Goal: Task Accomplishment & Management: Use online tool/utility

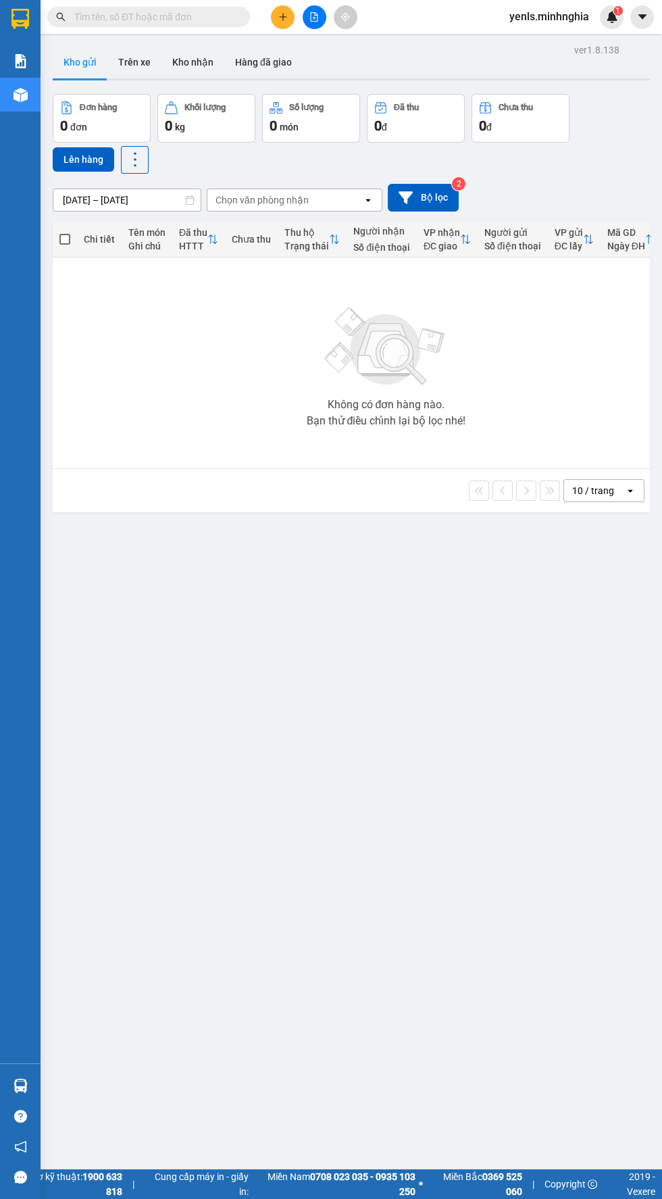
click at [315, 16] on icon "file-add" at bounding box center [313, 16] width 9 height 9
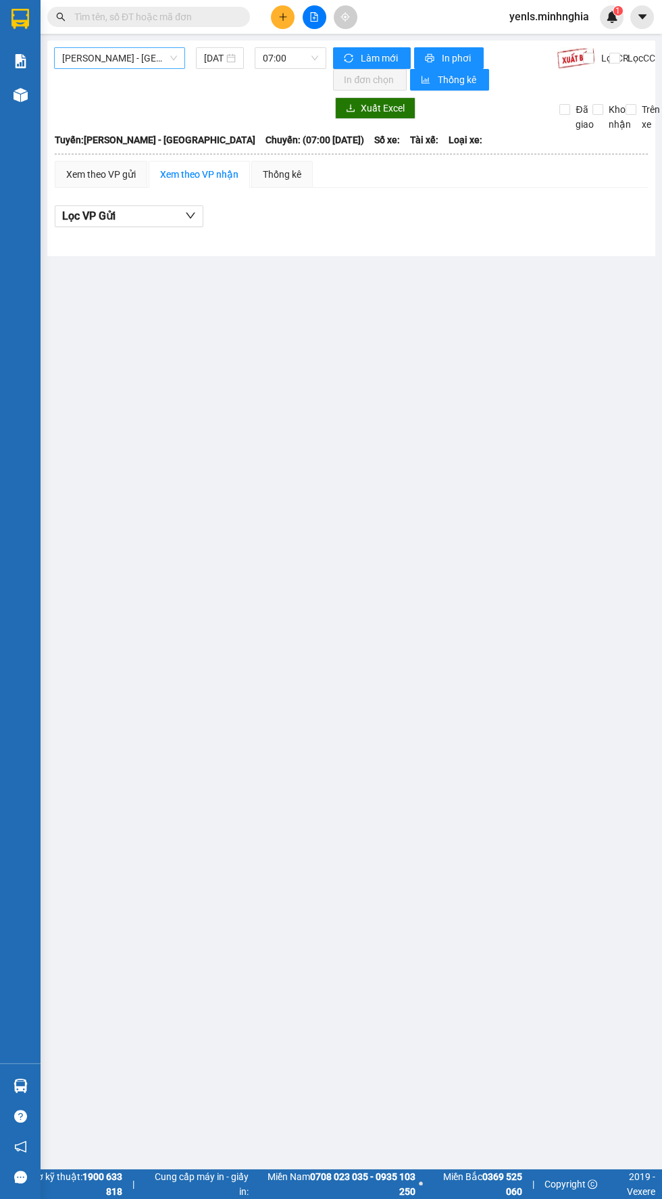
click at [135, 57] on span "[PERSON_NAME] - [GEOGRAPHIC_DATA]" at bounding box center [119, 58] width 115 height 20
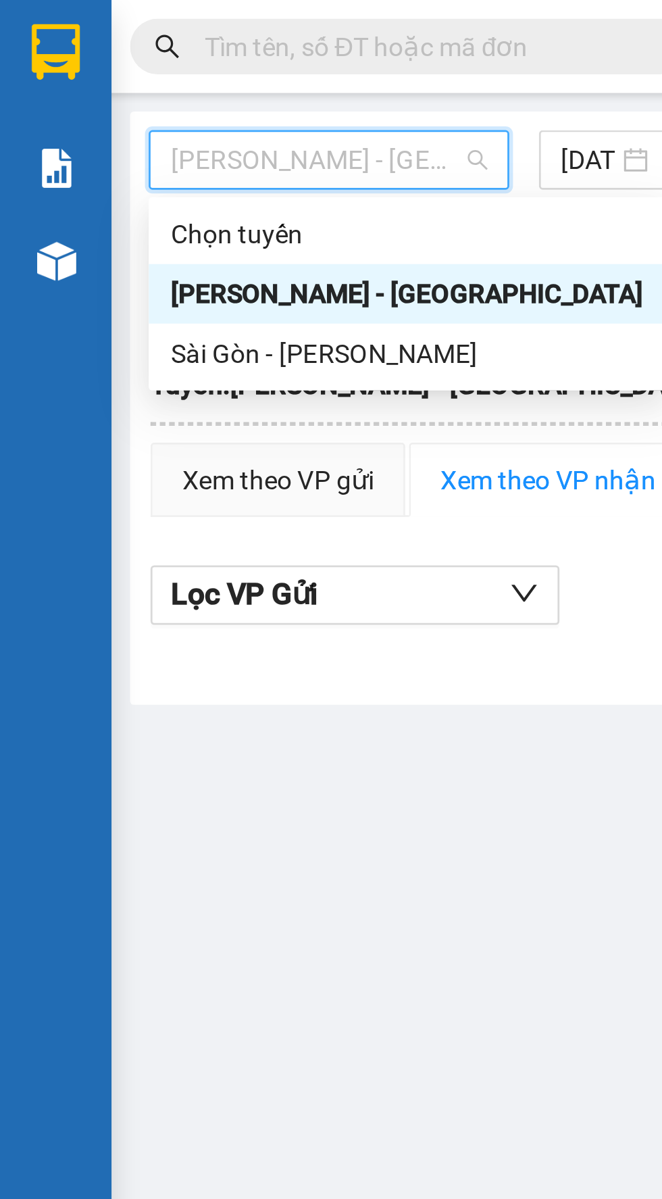
click at [99, 127] on div "Sài Gòn - [PERSON_NAME]" at bounding box center [148, 128] width 172 height 15
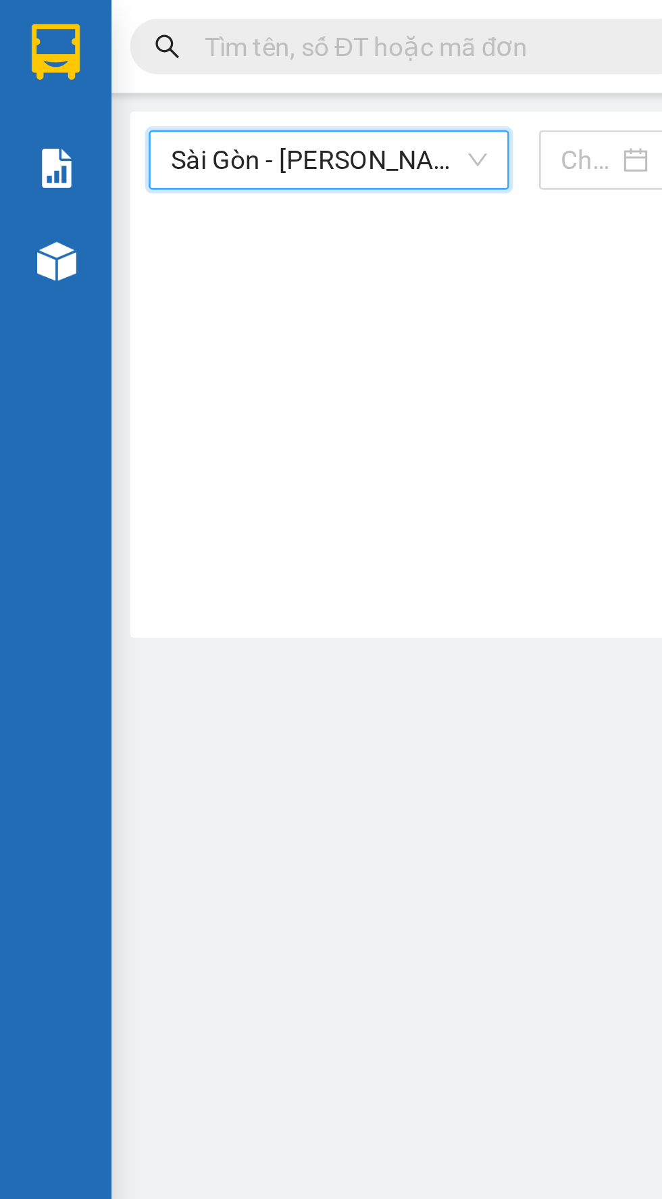
type input "[DATE]"
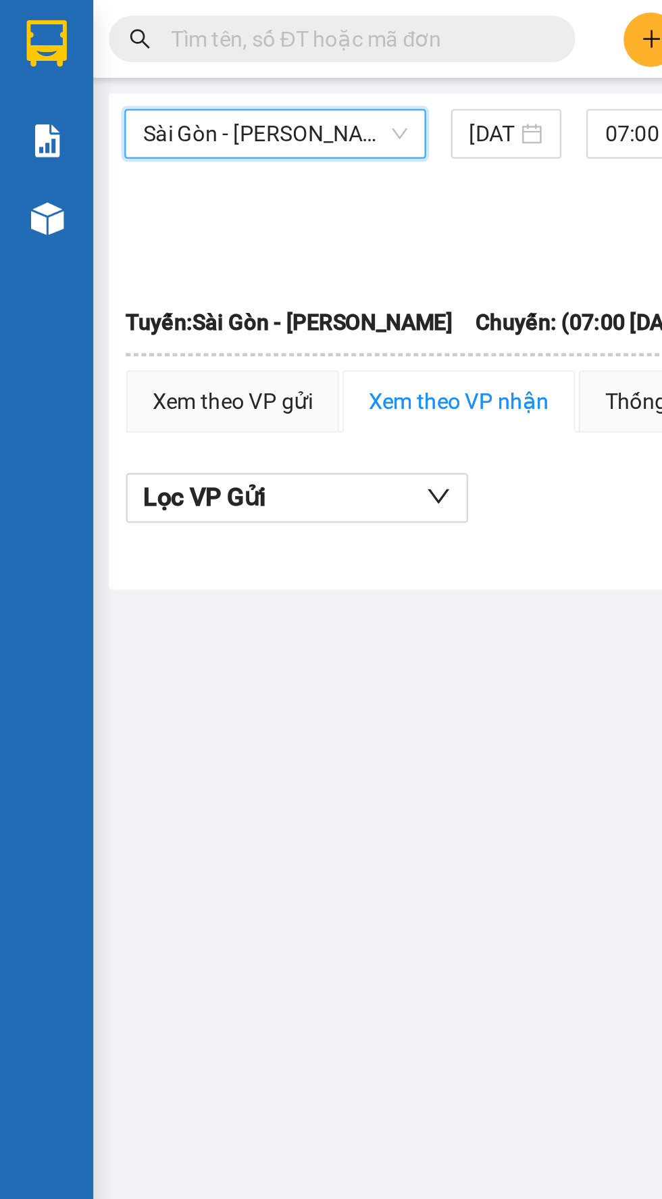
scroll to position [0, 1]
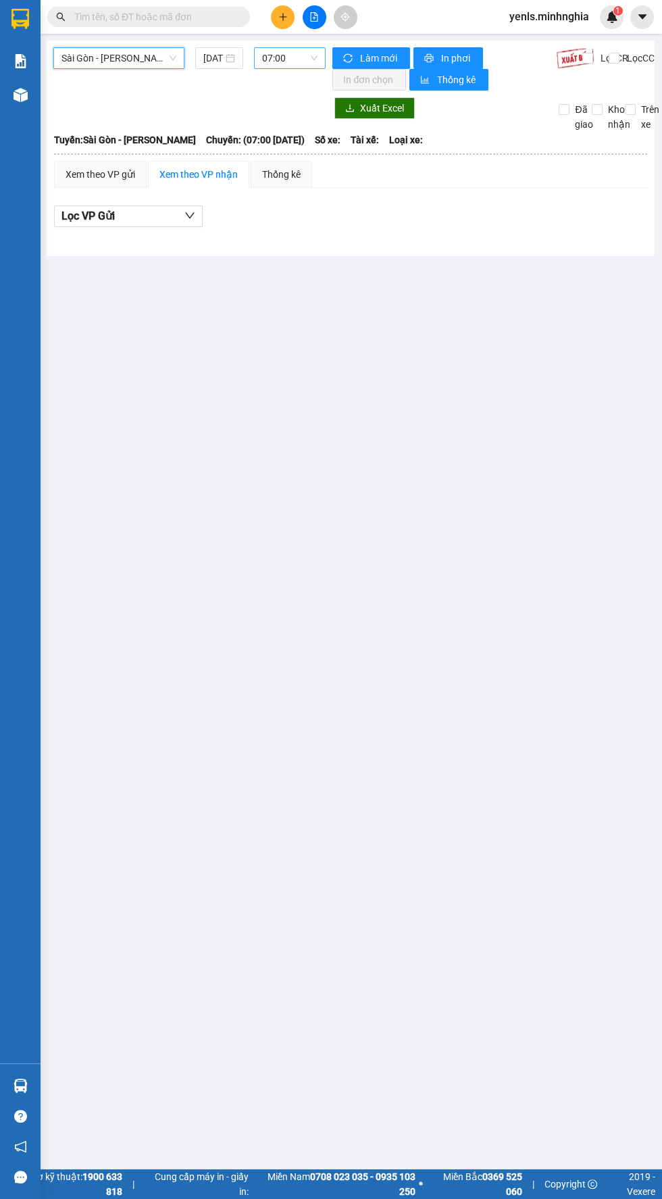
click at [297, 54] on span "07:00" at bounding box center [289, 58] width 55 height 20
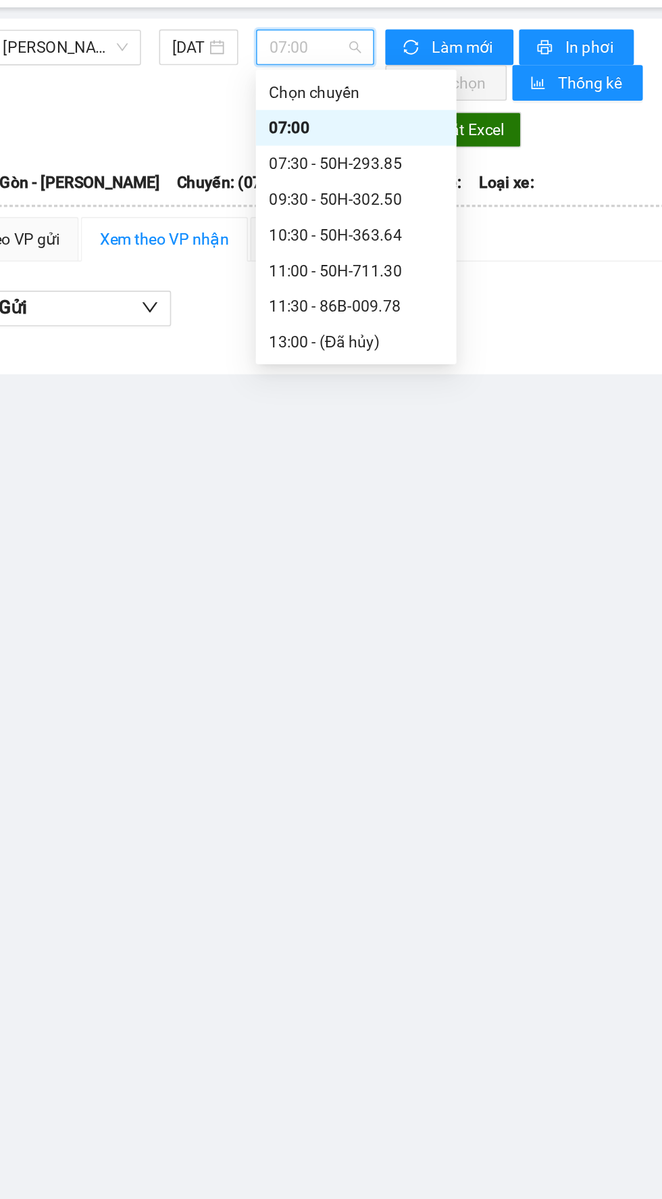
click at [328, 194] on div "11:00 - 50H-711.30" at bounding box center [314, 193] width 105 height 15
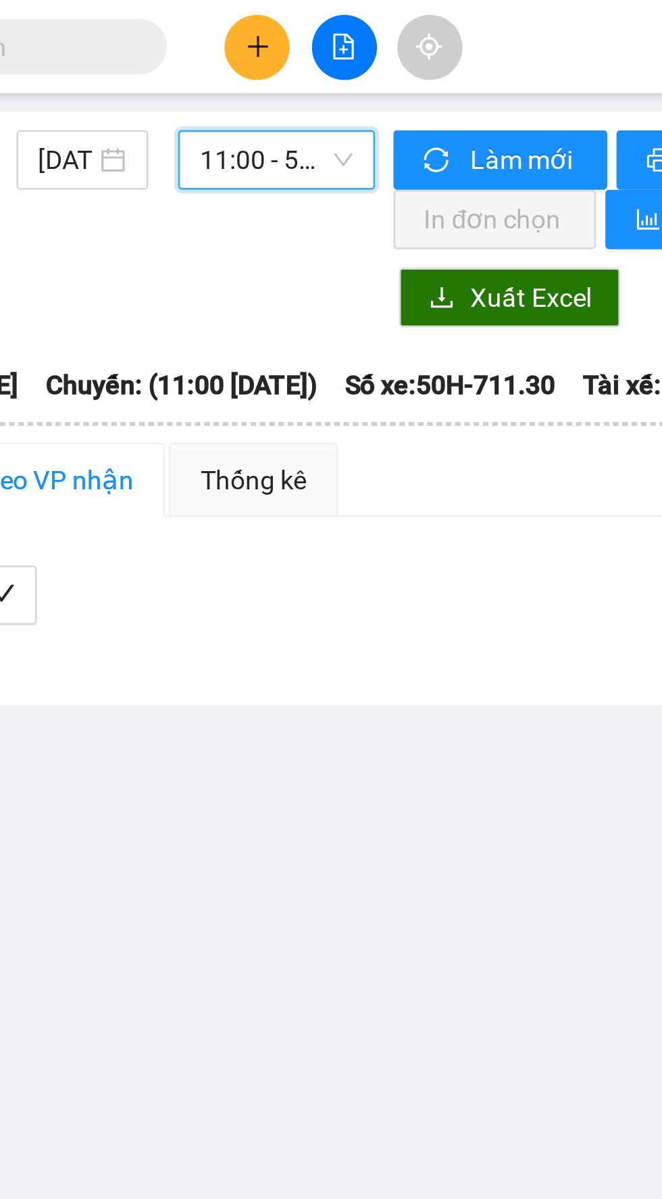
click at [295, 63] on span "11:00 - 50H-711.30" at bounding box center [289, 58] width 55 height 20
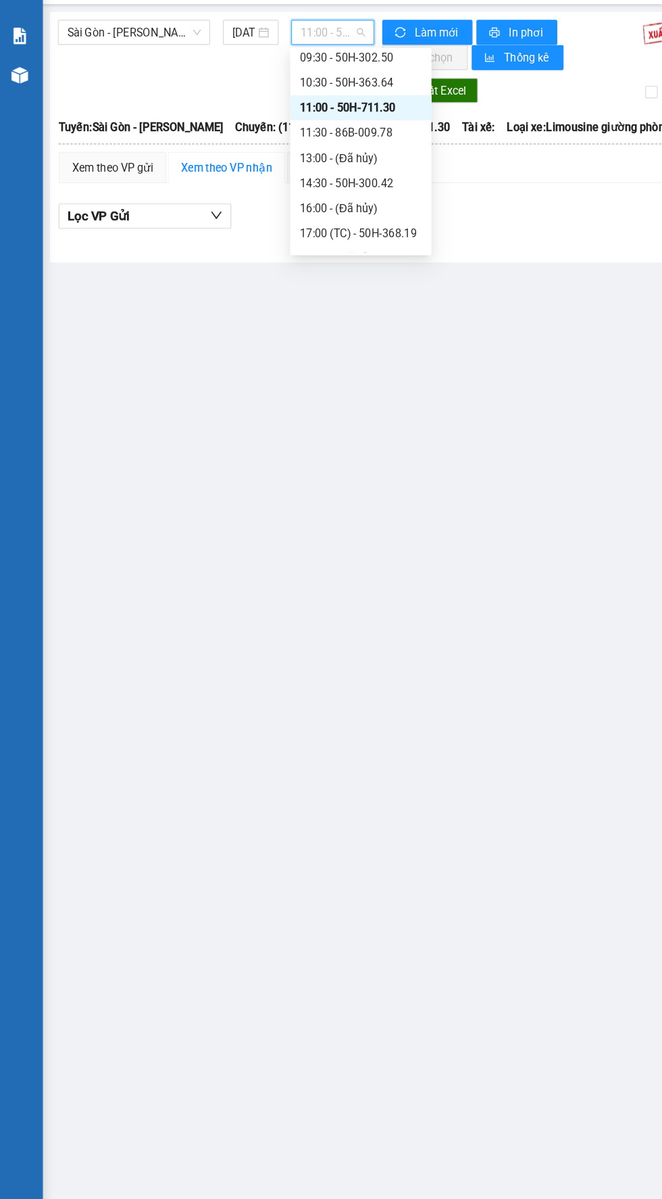
scroll to position [89, 0]
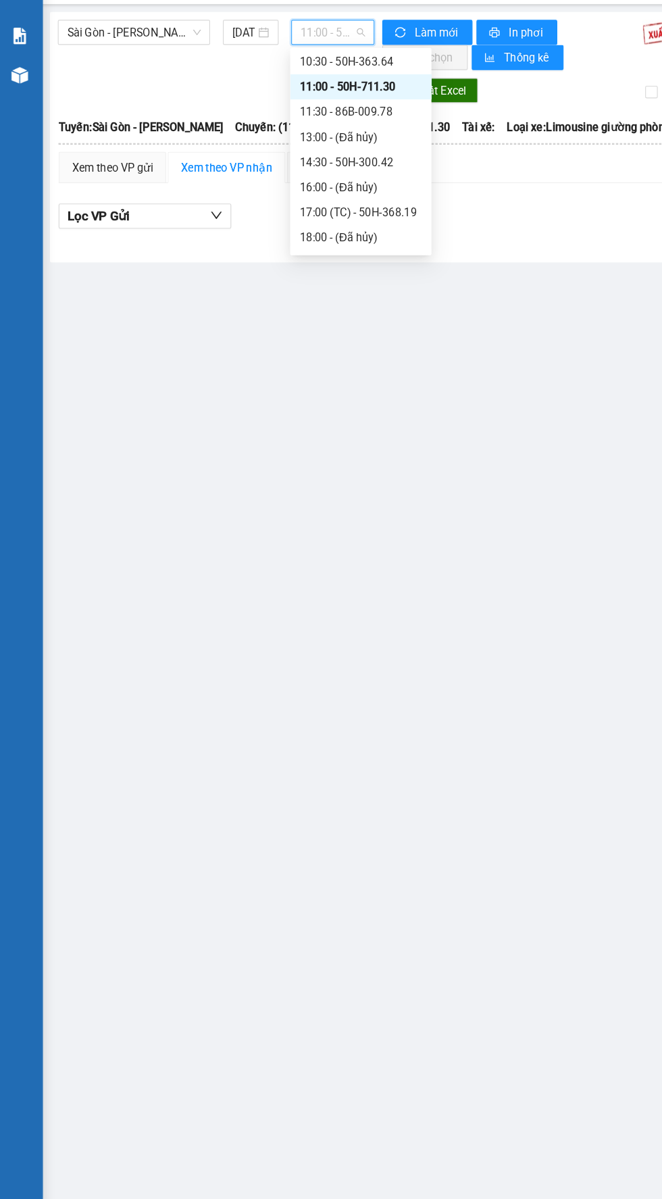
click at [343, 168] on div "14:30 - 50H-300.42" at bounding box center [313, 169] width 105 height 15
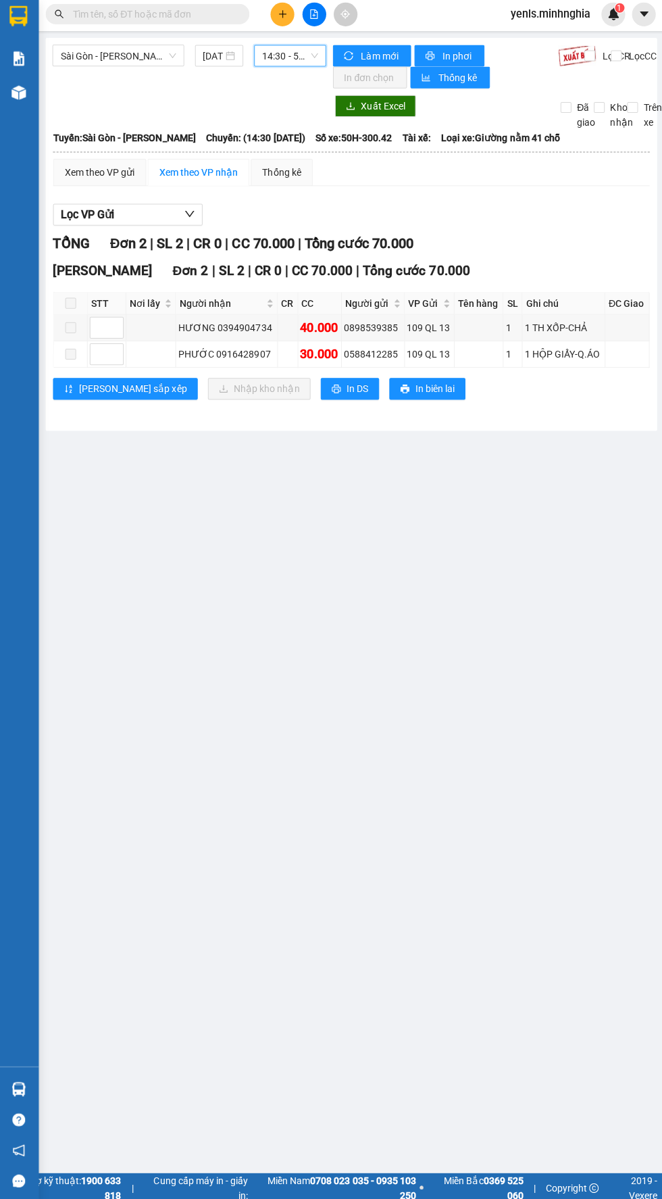
scroll to position [0, 3]
click at [251, 614] on main "[GEOGRAPHIC_DATA] - Phan Rí [DATE] 14:30 14:30 - 50H-300.42 Làm mới In phơi In …" at bounding box center [331, 584] width 662 height 1169
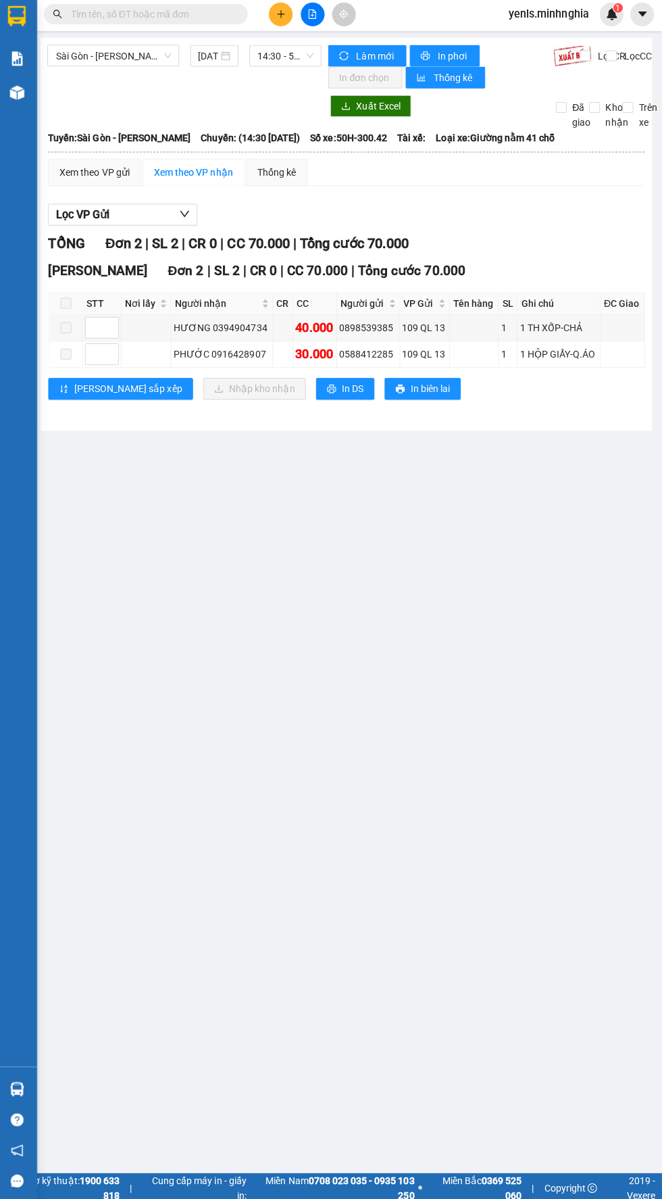
click at [482, 632] on main "[GEOGRAPHIC_DATA] - Phan Rí [DATE] 14:30 - 50H-300.42 Làm mới In phơi In đơn ch…" at bounding box center [331, 584] width 662 height 1169
